Goal: Transaction & Acquisition: Purchase product/service

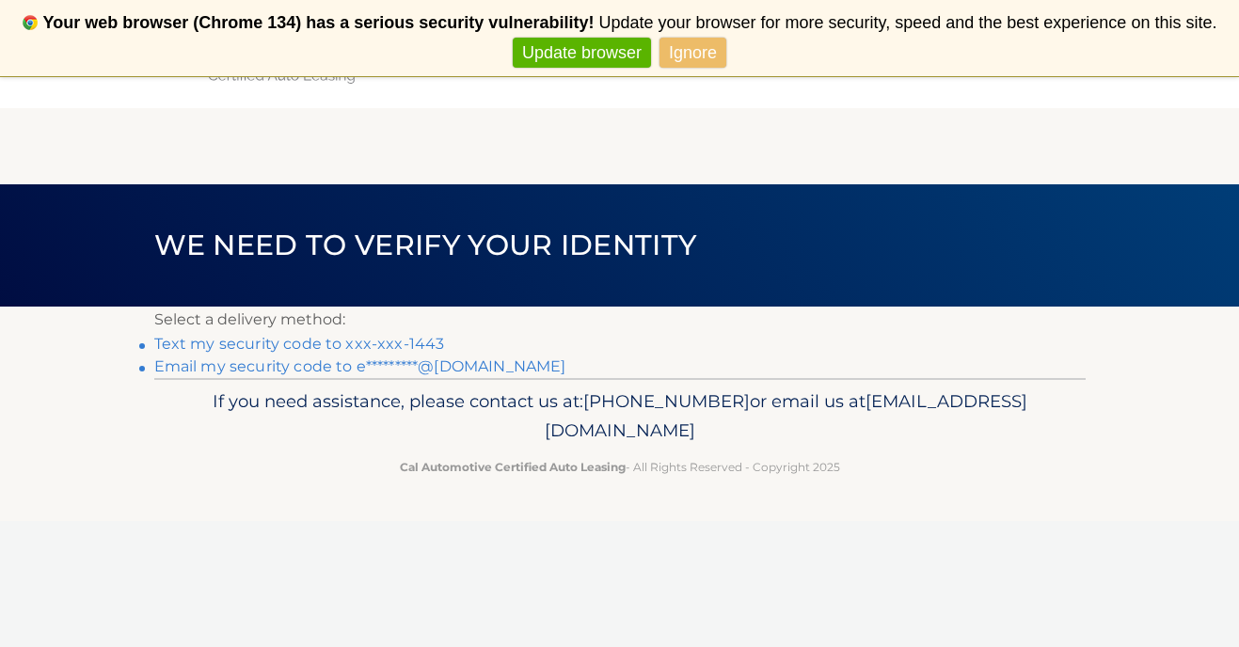
click at [411, 343] on link "Text my security code to xxx-xxx-1443" at bounding box center [299, 344] width 291 height 18
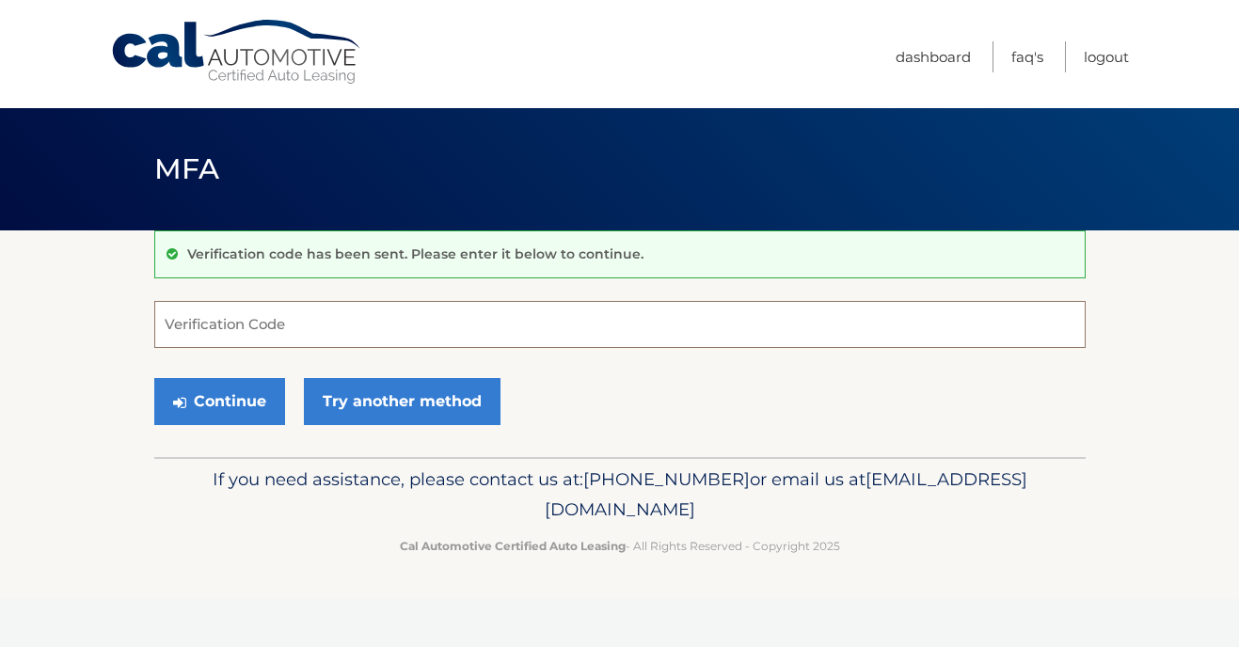
click at [411, 343] on input "Verification Code" at bounding box center [620, 324] width 932 height 47
type input "632046"
click at [154, 378] on button "Continue" at bounding box center [219, 401] width 131 height 47
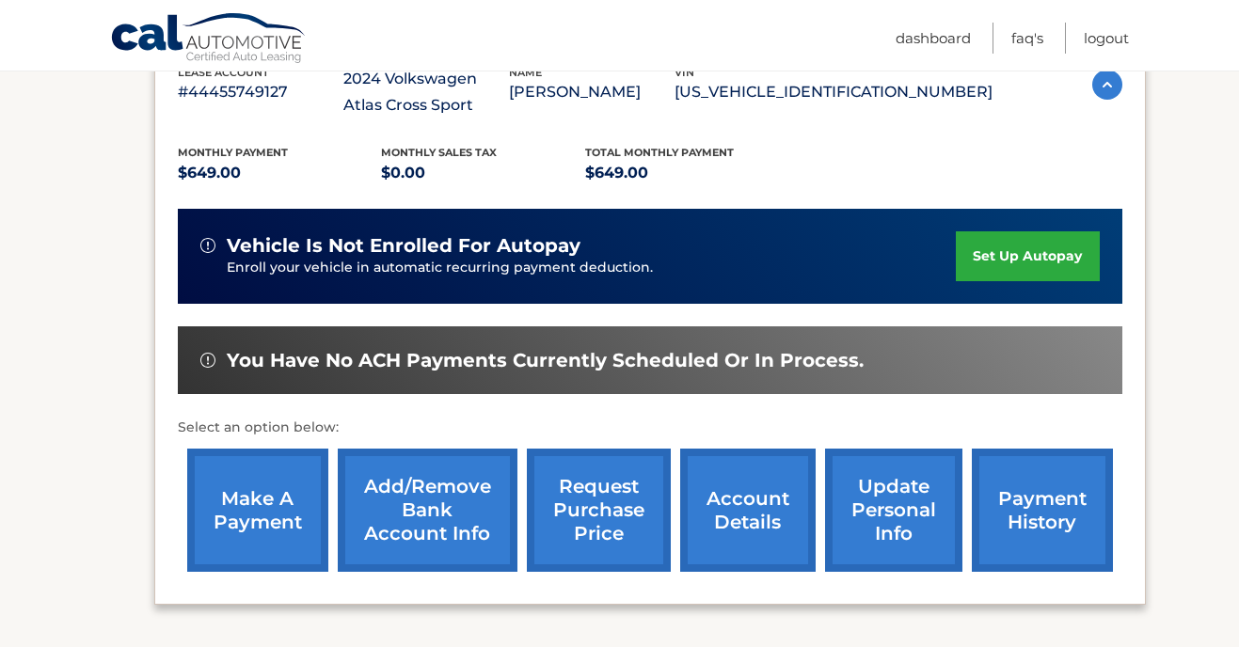
scroll to position [364, 0]
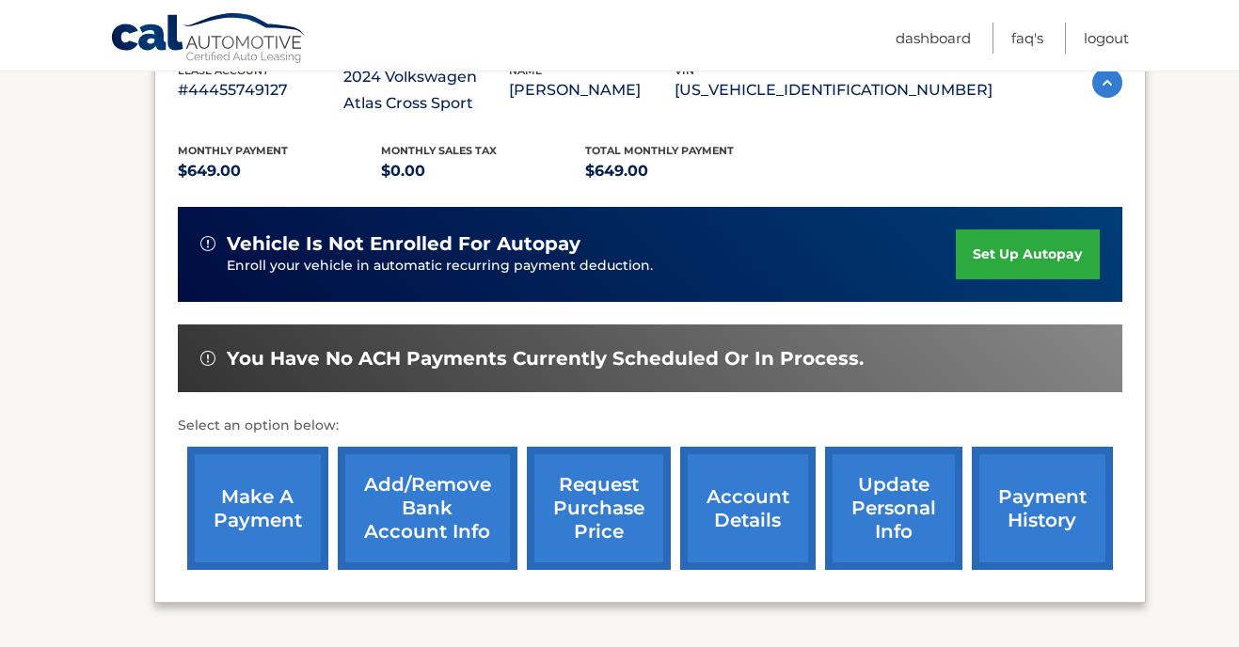
click at [261, 504] on link "make a payment" at bounding box center [257, 508] width 141 height 123
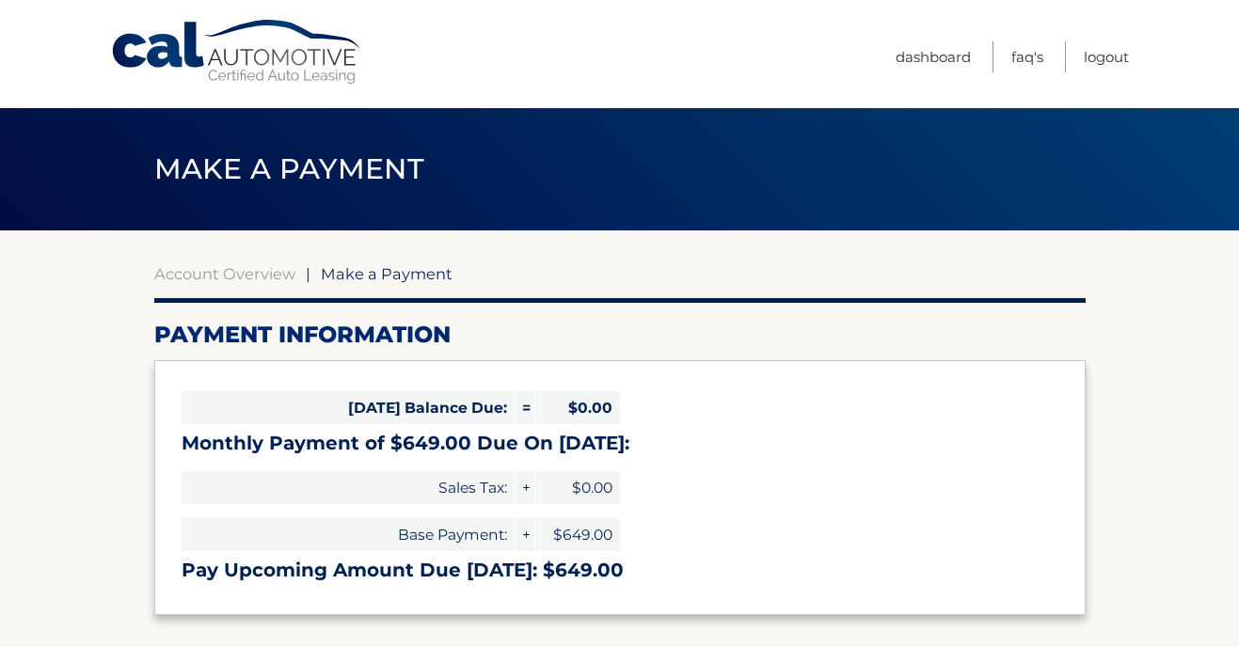
select select "ZDlmYTU5YjEtYjJlMi00ZjE0LTk0YTItOGJiZmY2NTBlNzcz"
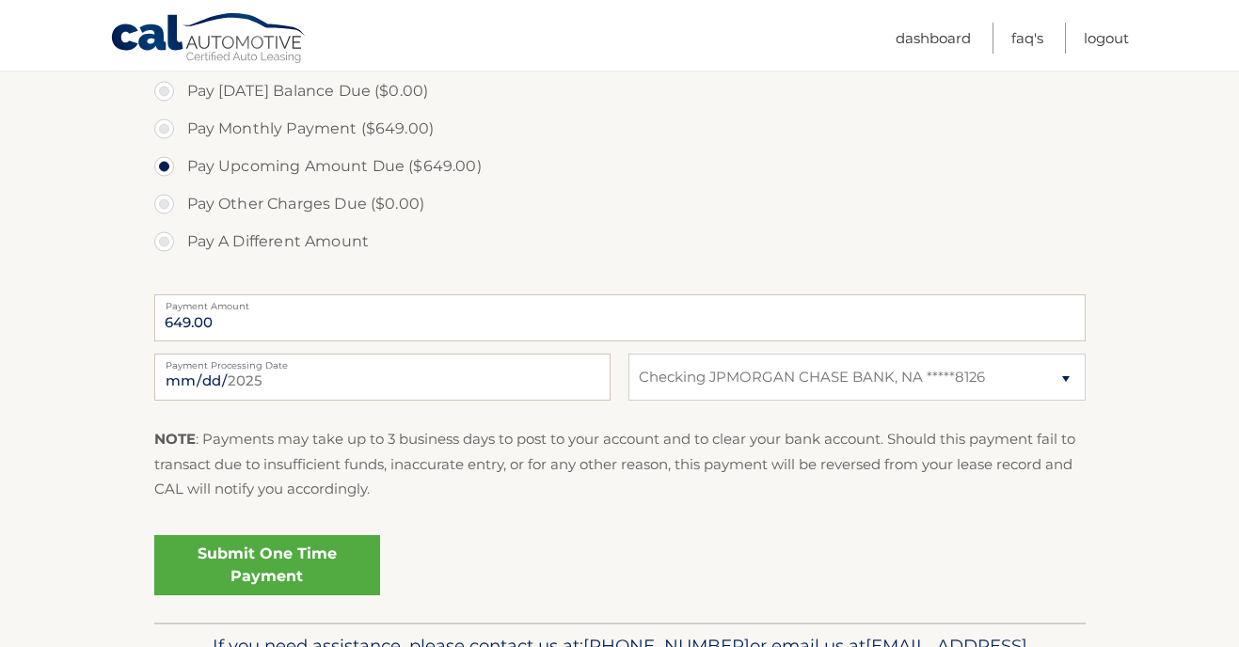
scroll to position [581, 0]
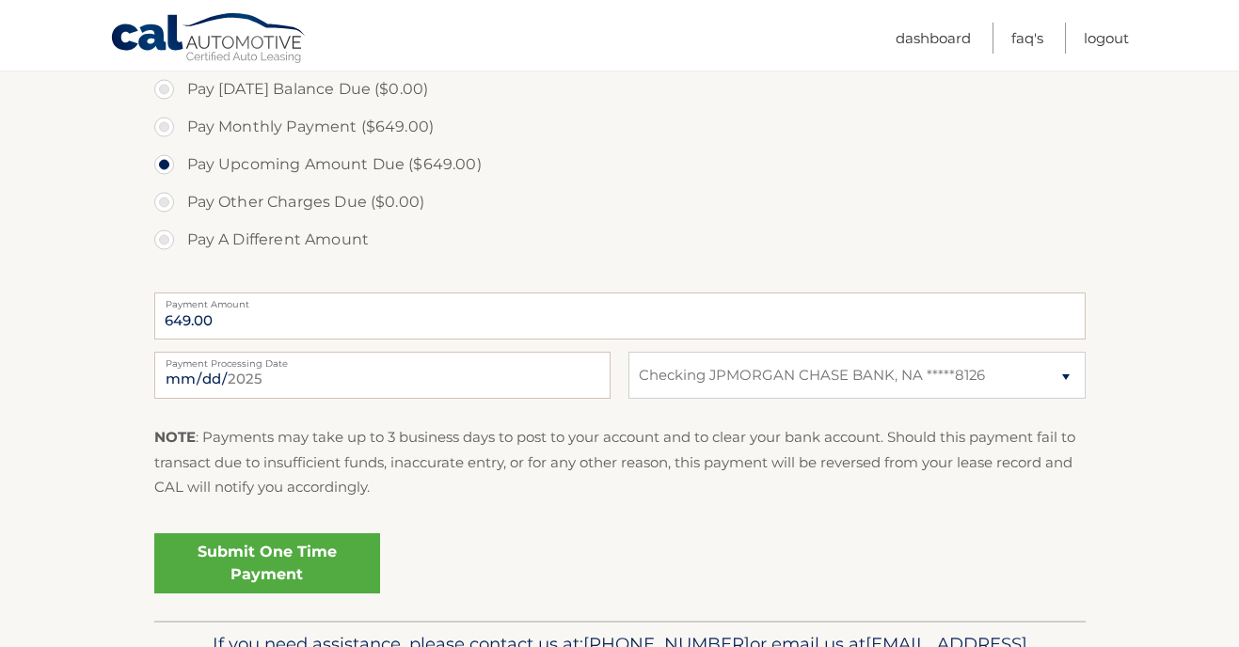
click at [277, 553] on link "Submit One Time Payment" at bounding box center [267, 564] width 226 height 60
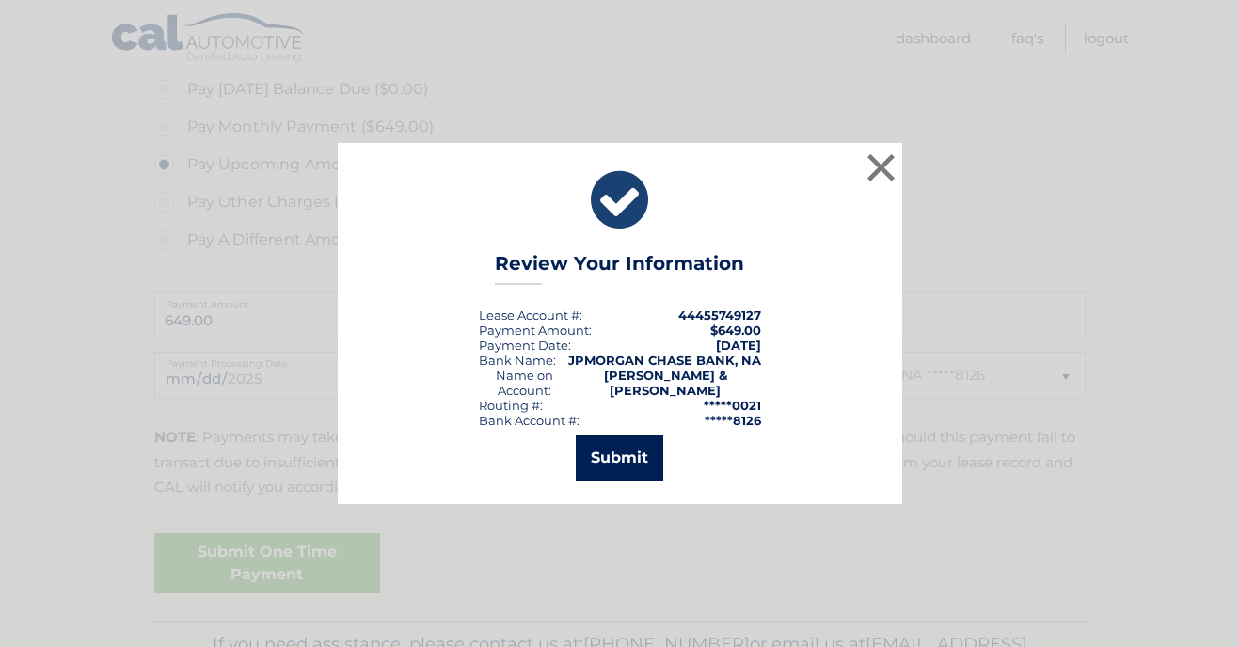
click at [636, 436] on button "Submit" at bounding box center [620, 458] width 88 height 45
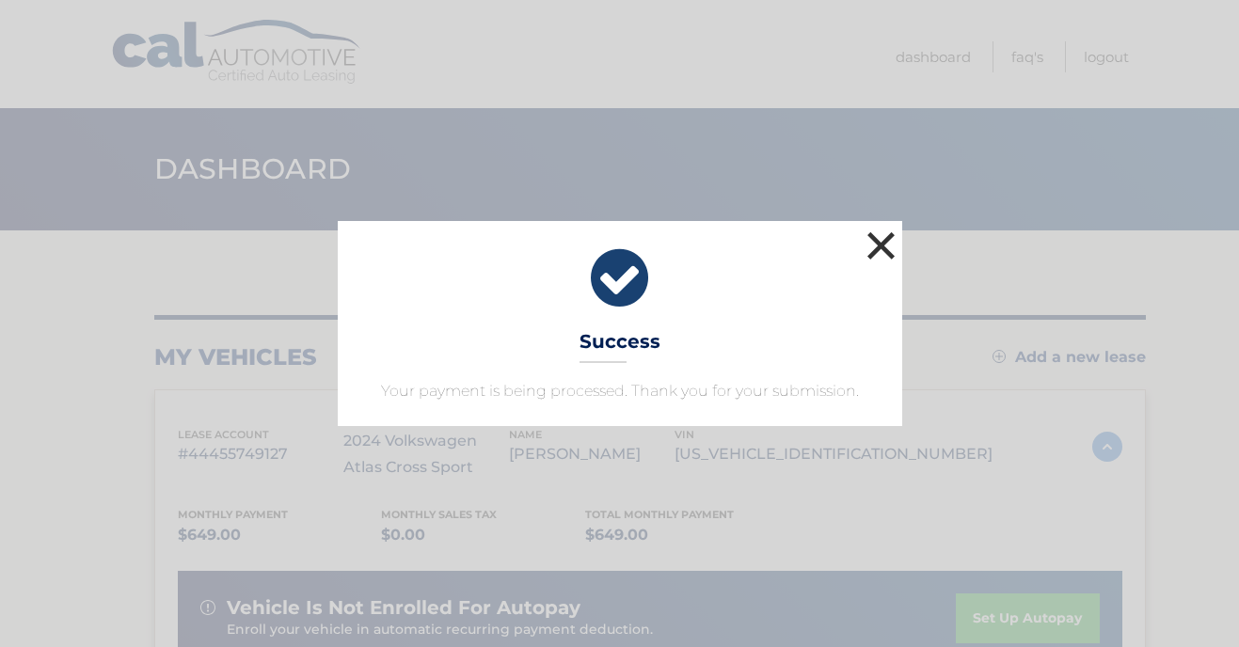
click at [886, 245] on button "×" at bounding box center [882, 246] width 38 height 38
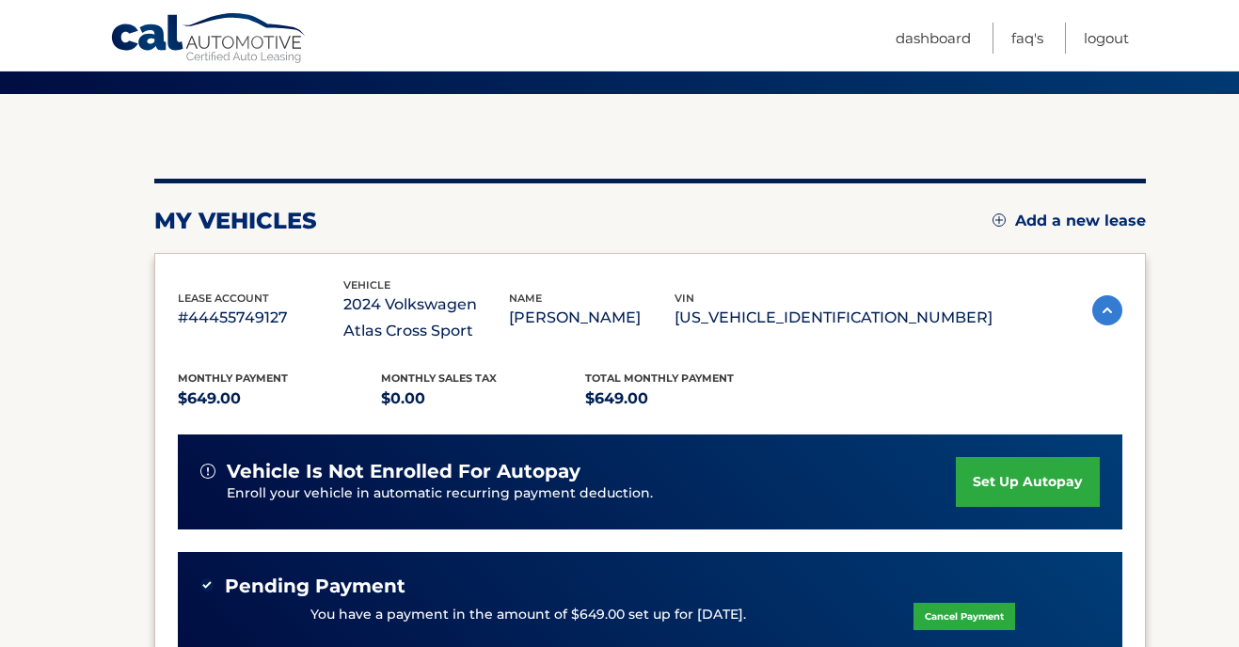
scroll to position [161, 0]
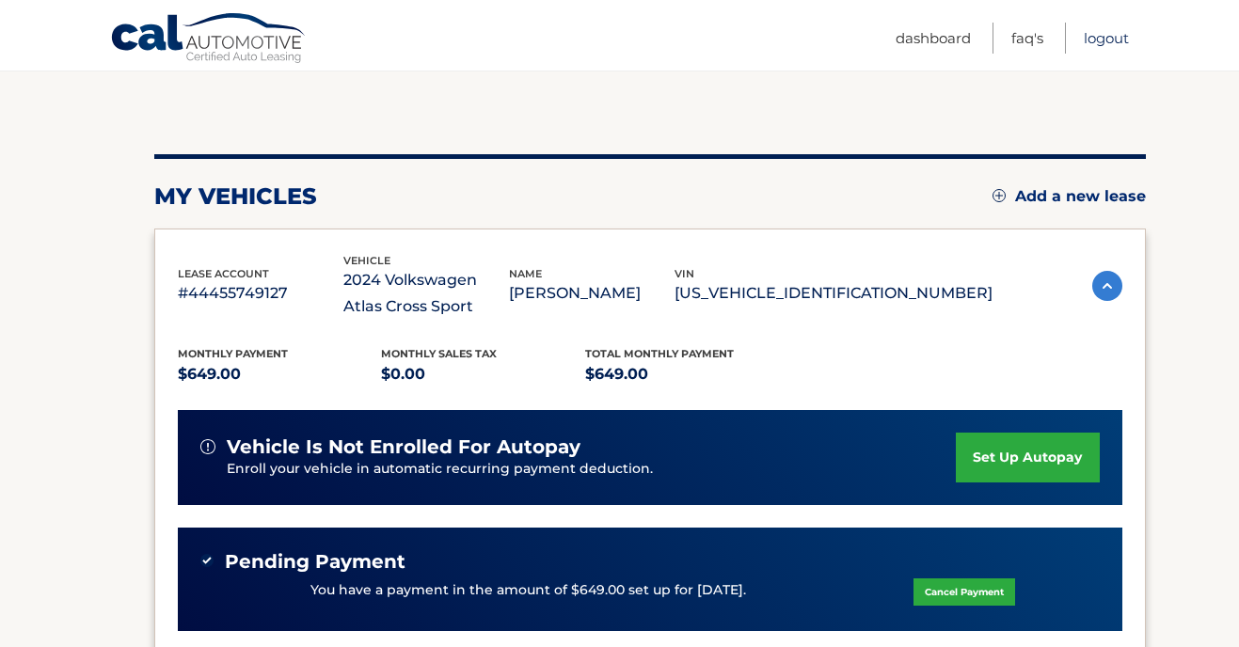
click at [1089, 33] on link "Logout" at bounding box center [1106, 38] width 45 height 31
